Goal: Find specific page/section: Find specific page/section

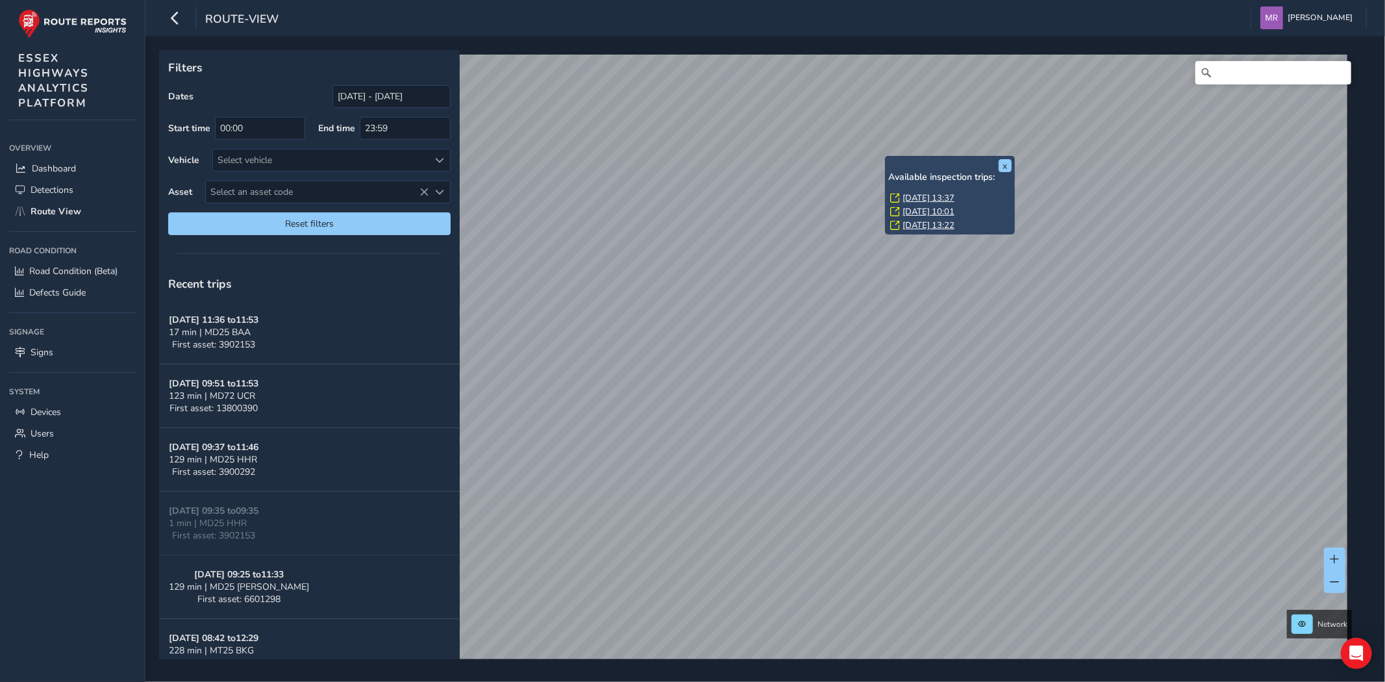
click at [939, 193] on link "[DATE] 13:37" at bounding box center [928, 198] width 52 height 12
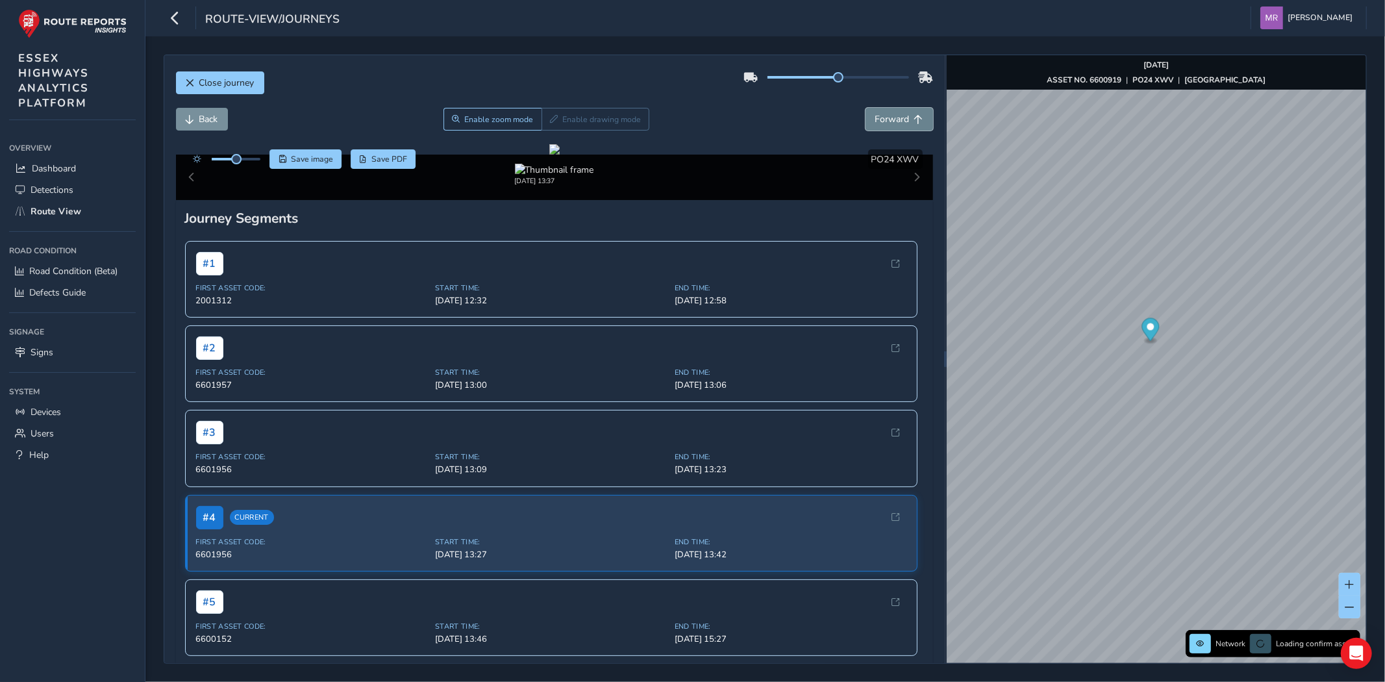
click at [881, 123] on span "Forward" at bounding box center [892, 119] width 34 height 12
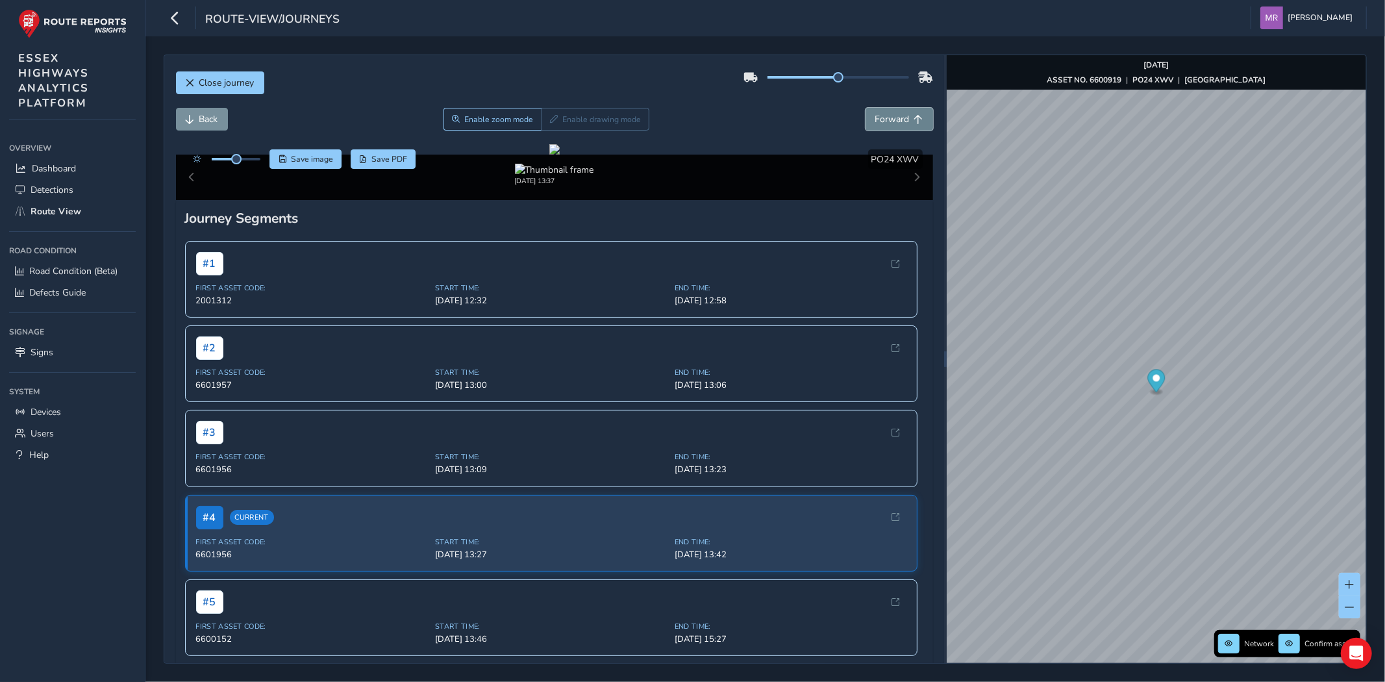
click at [881, 123] on span "Forward" at bounding box center [892, 119] width 34 height 12
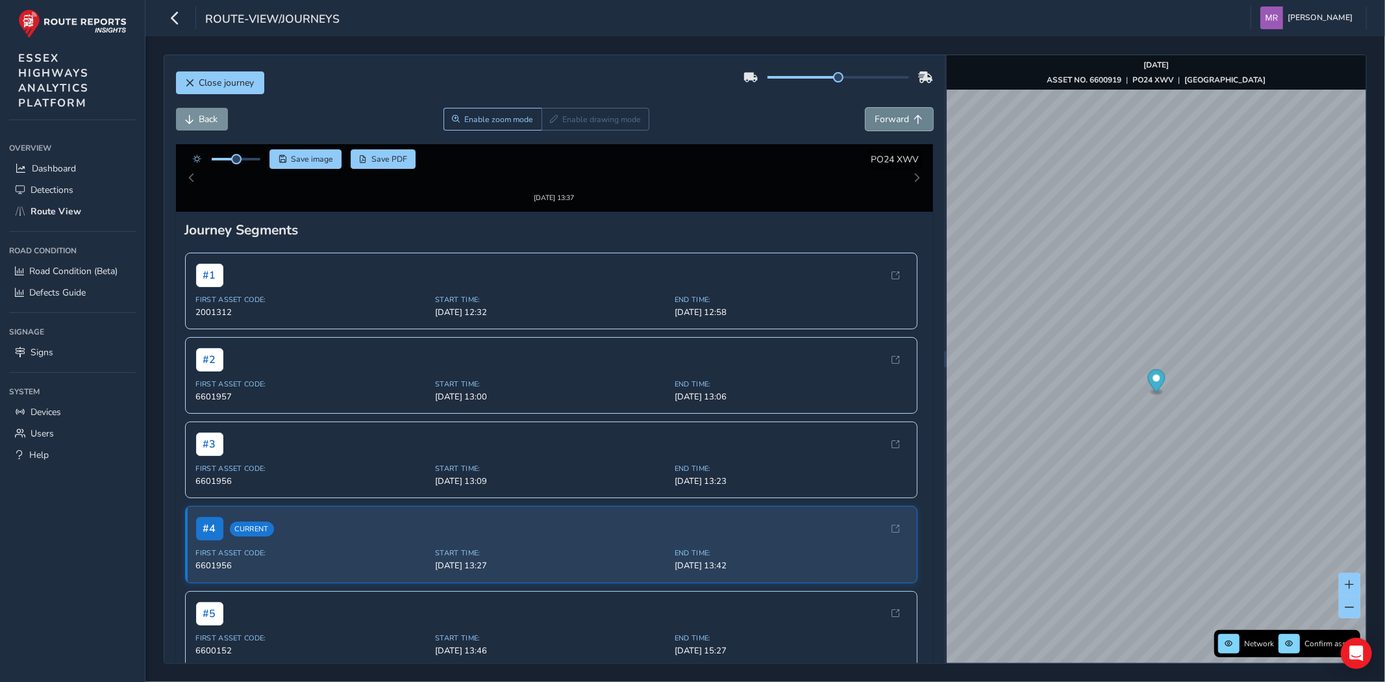
click at [881, 123] on span "Forward" at bounding box center [892, 119] width 34 height 12
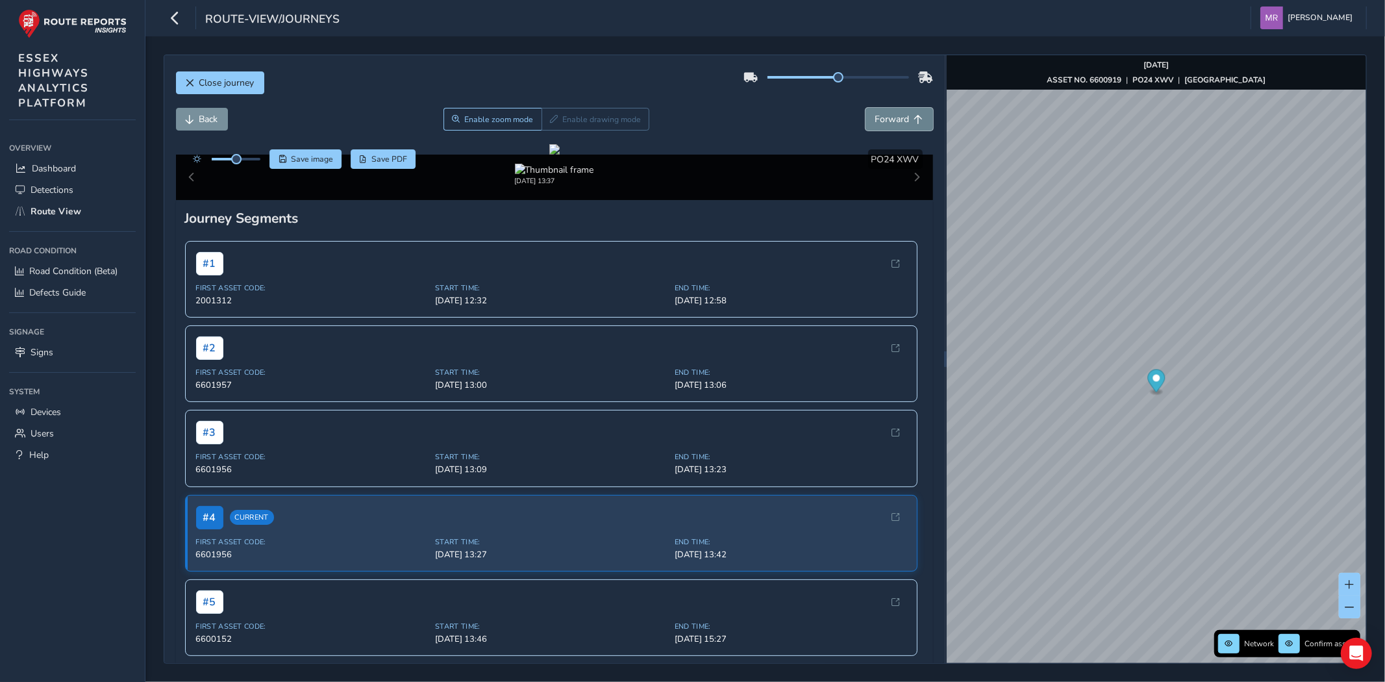
click at [881, 123] on span "Forward" at bounding box center [892, 119] width 34 height 12
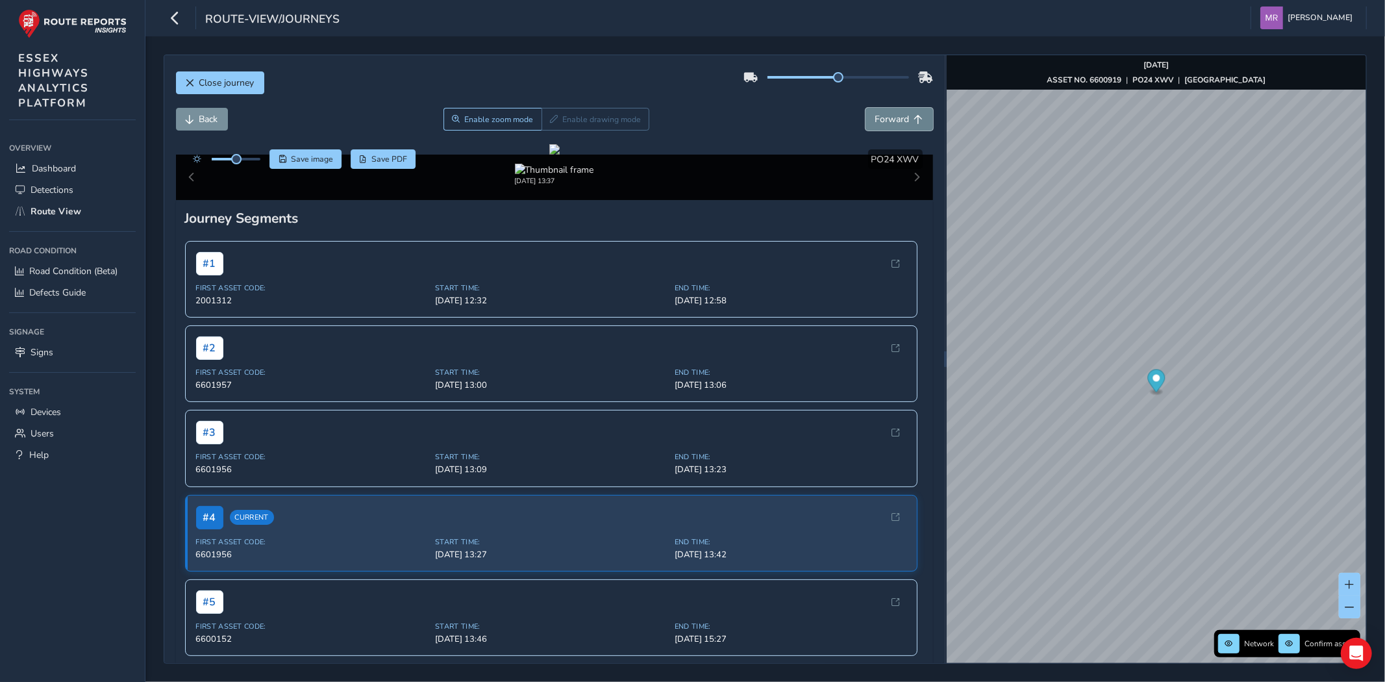
click at [881, 123] on span "Forward" at bounding box center [892, 119] width 34 height 12
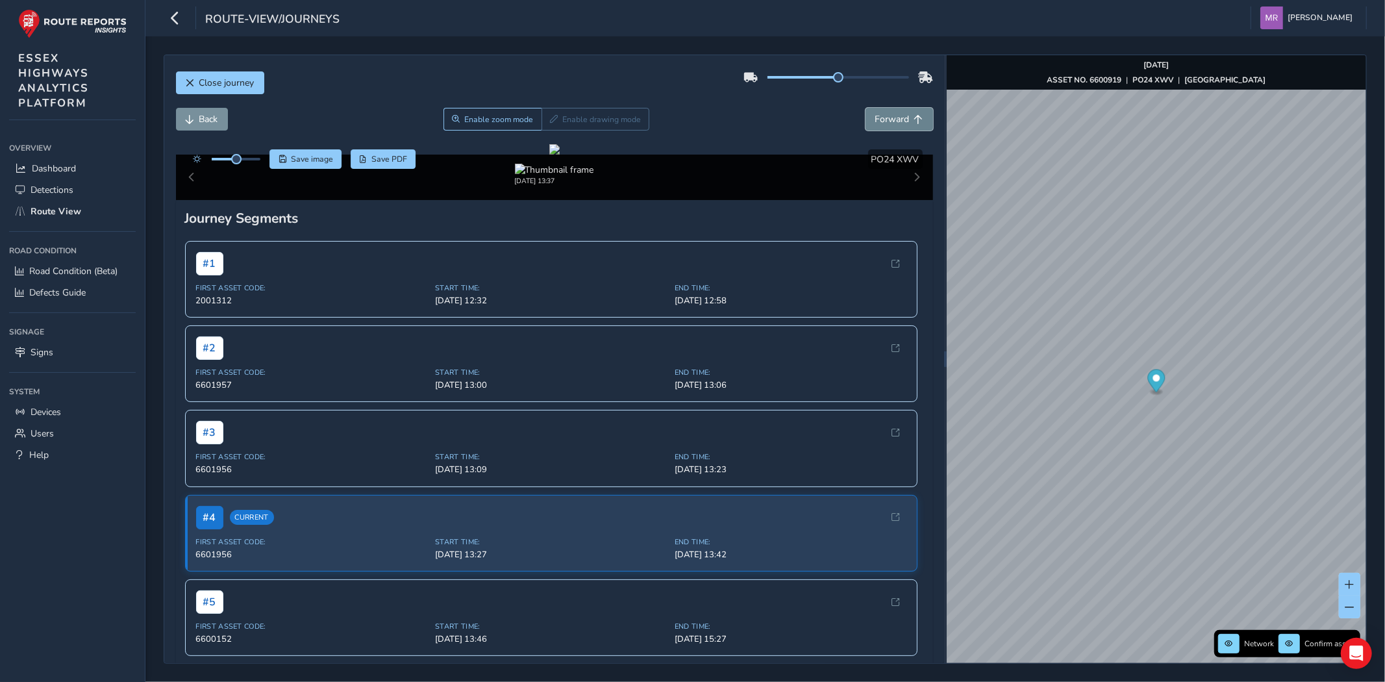
click at [881, 123] on span "Forward" at bounding box center [892, 119] width 34 height 12
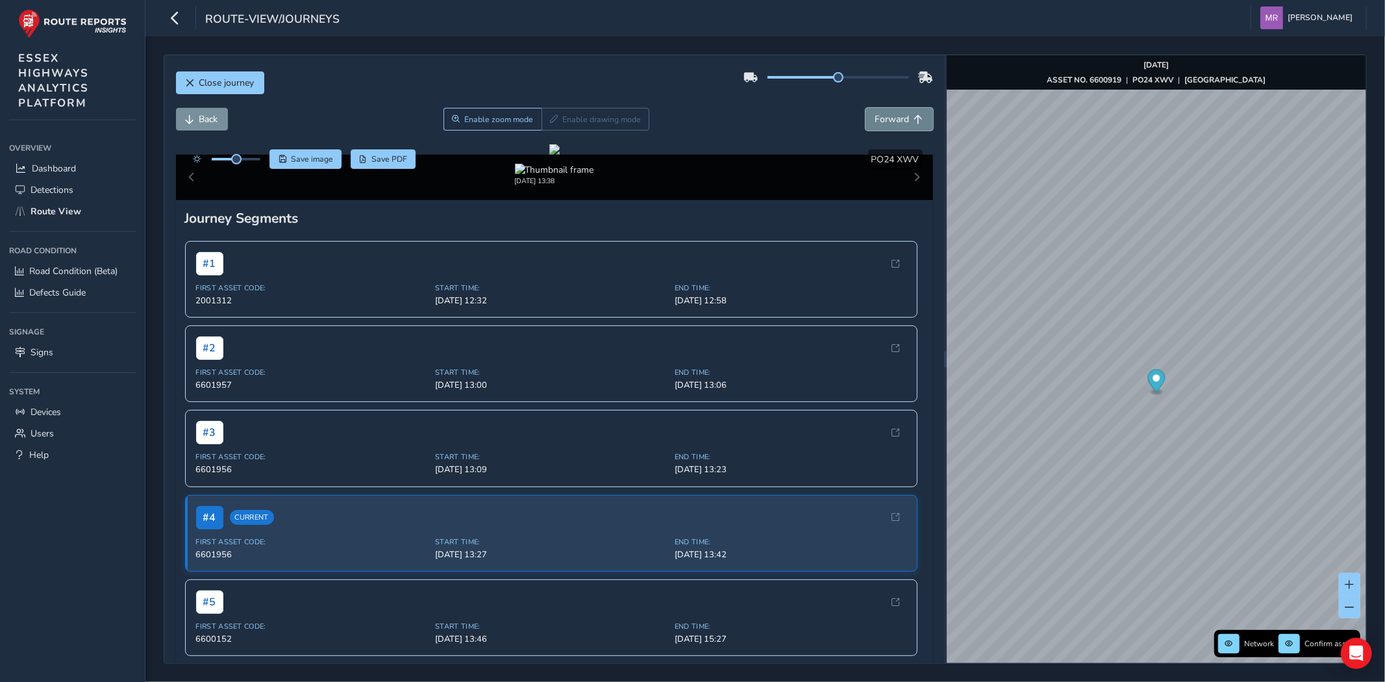
click at [881, 123] on span "Forward" at bounding box center [892, 119] width 34 height 12
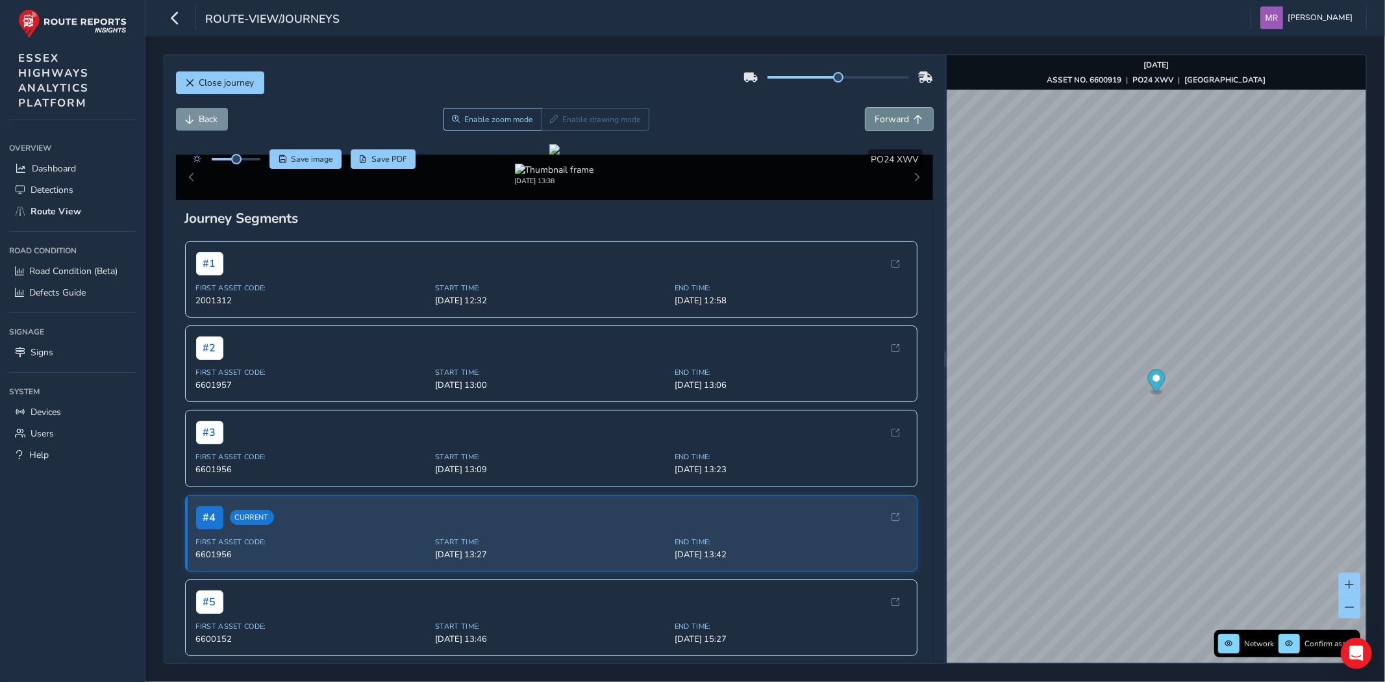
click at [881, 123] on span "Forward" at bounding box center [892, 119] width 34 height 12
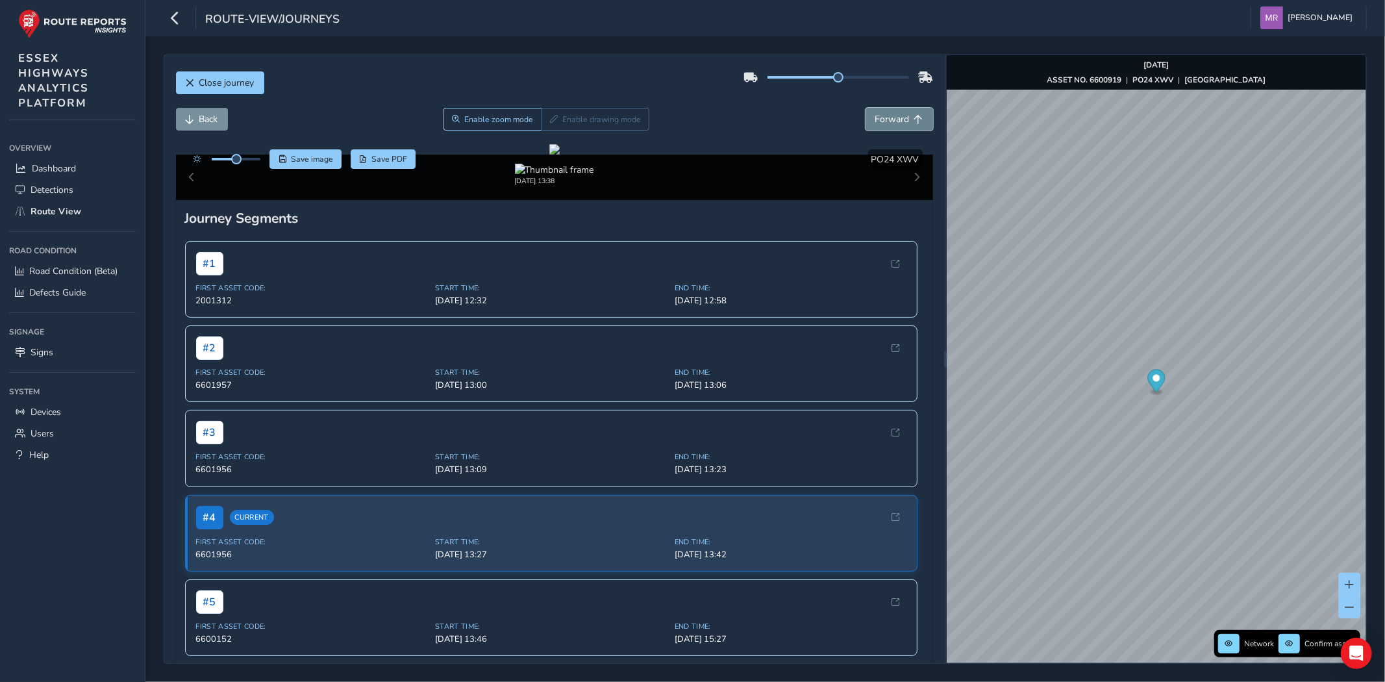
click at [881, 123] on span "Forward" at bounding box center [892, 119] width 34 height 12
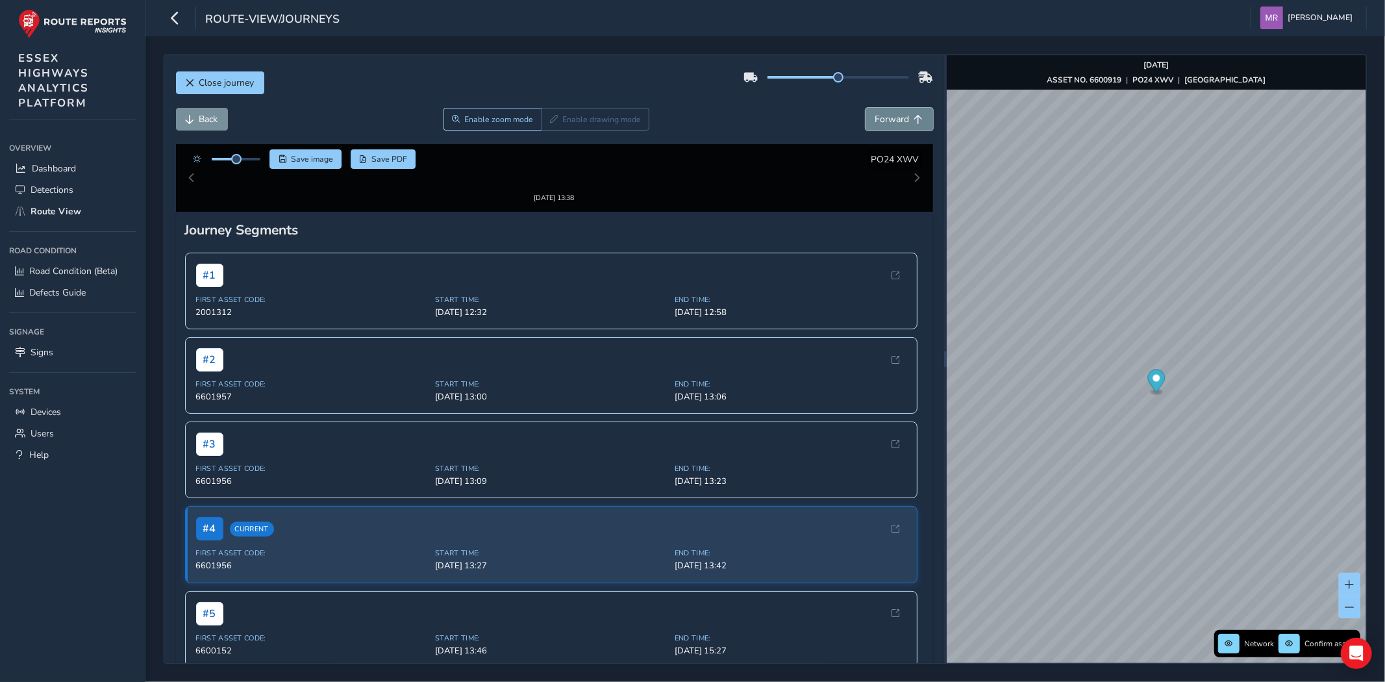
click at [881, 123] on span "Forward" at bounding box center [892, 119] width 34 height 12
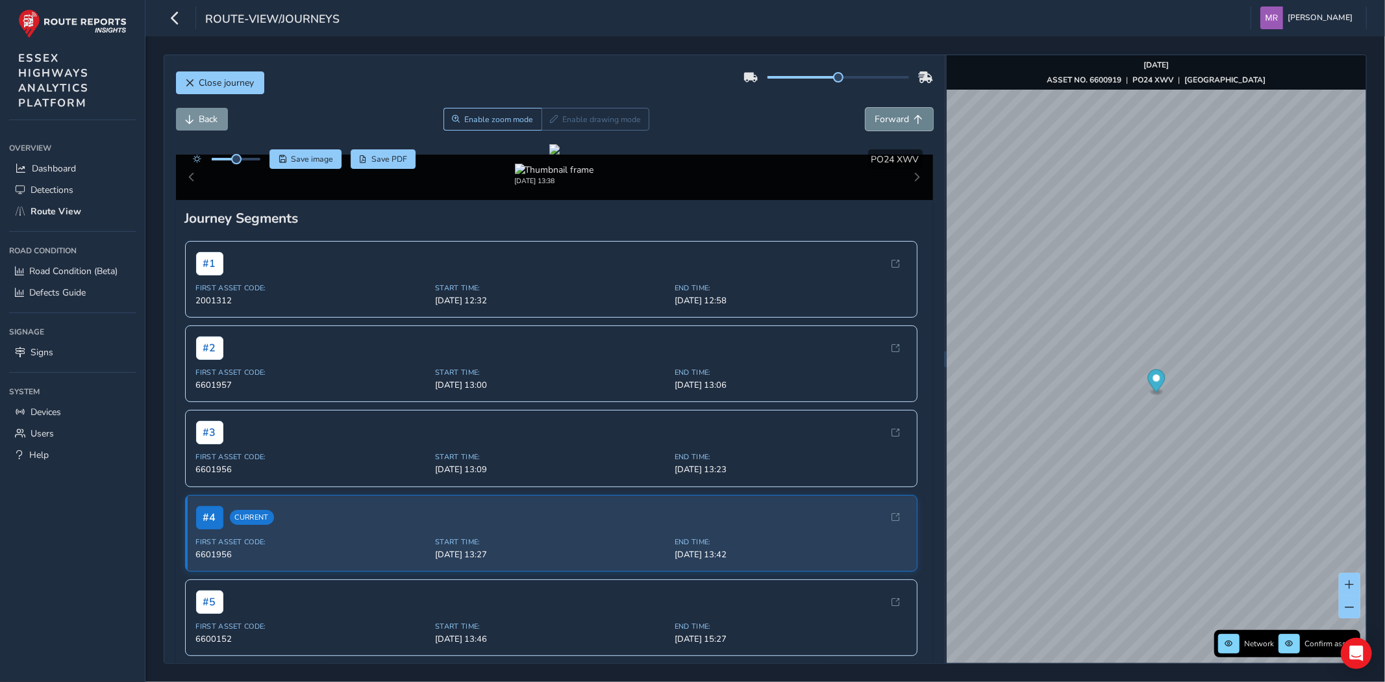
click at [881, 123] on span "Forward" at bounding box center [892, 119] width 34 height 12
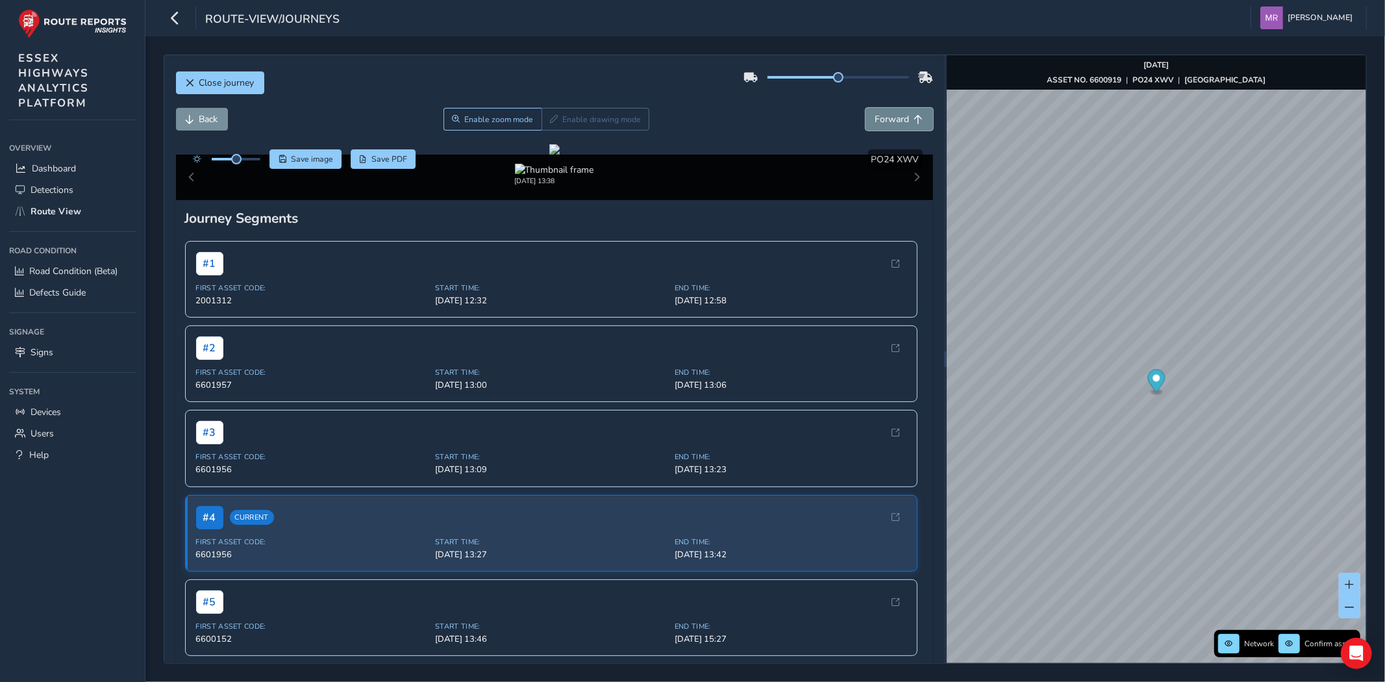
click at [881, 121] on span "Forward" at bounding box center [892, 119] width 34 height 12
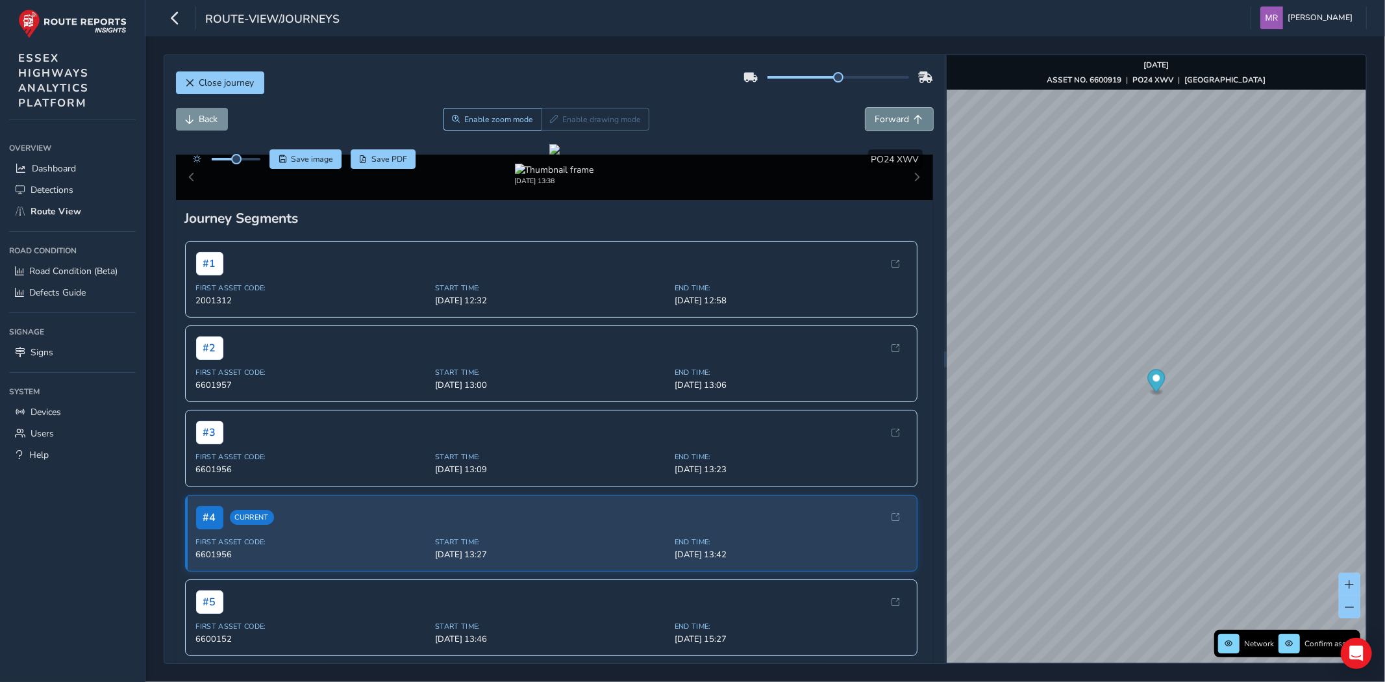
click at [881, 121] on span "Forward" at bounding box center [892, 119] width 34 height 12
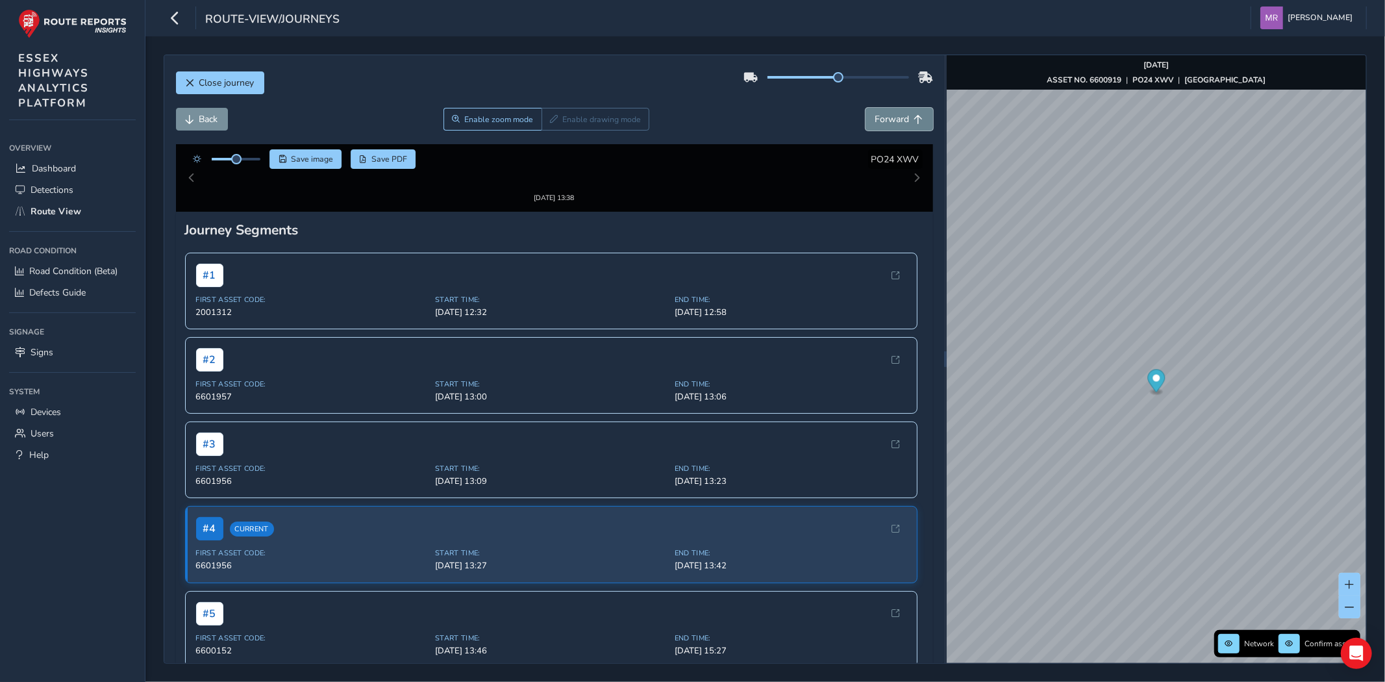
click at [881, 121] on span "Forward" at bounding box center [892, 119] width 34 height 12
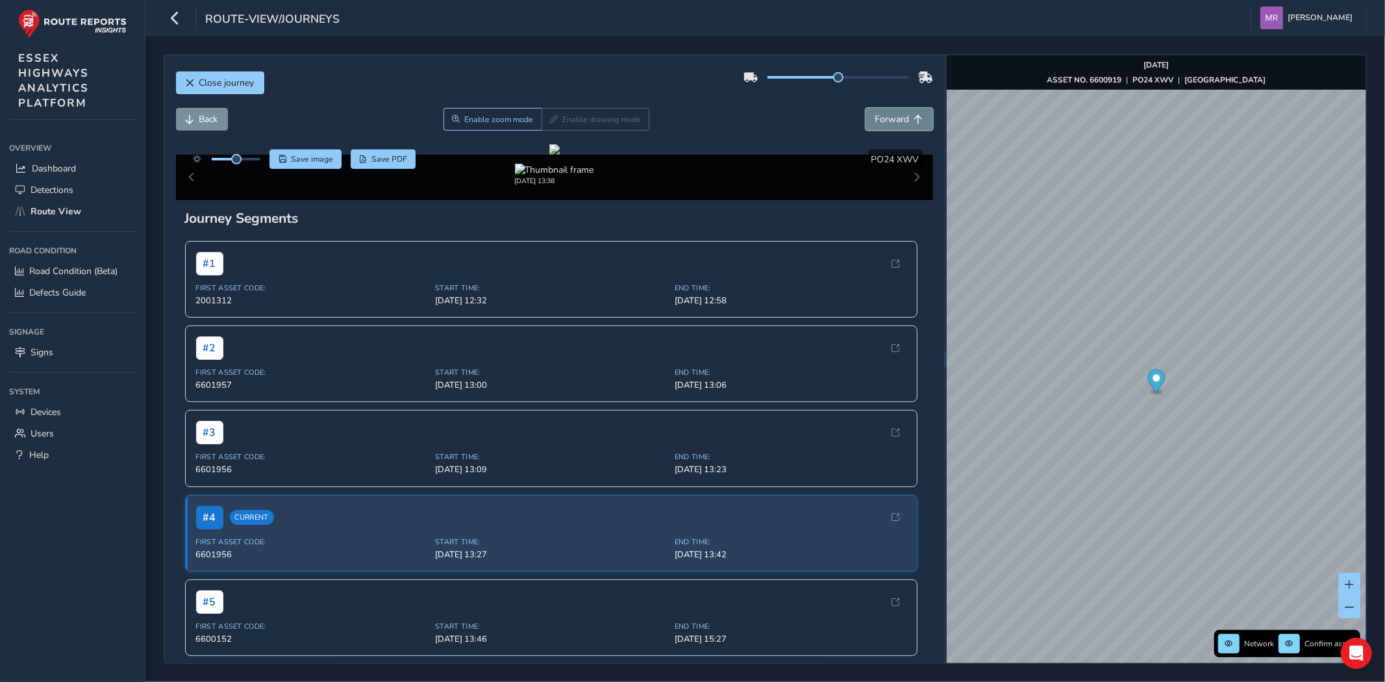
click at [881, 121] on span "Forward" at bounding box center [892, 119] width 34 height 12
